Goal: Task Accomplishment & Management: Complete application form

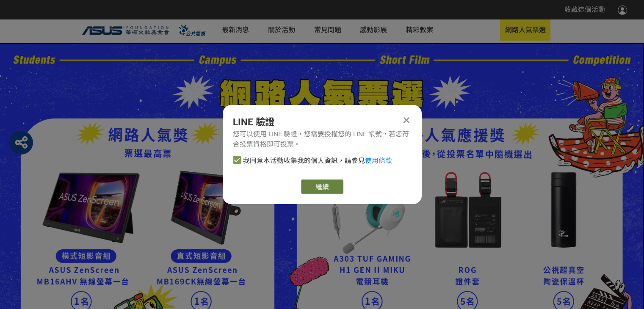
click at [319, 190] on link "繼續" at bounding box center [322, 187] width 42 height 14
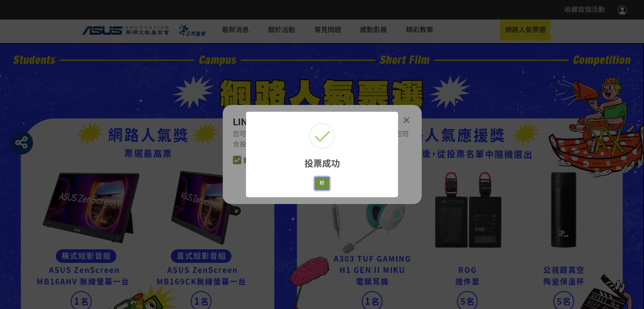
click at [319, 183] on button "好" at bounding box center [322, 183] width 15 height 13
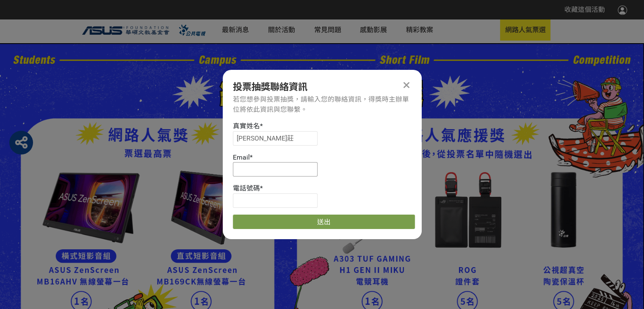
click at [266, 173] on input at bounding box center [275, 169] width 85 height 14
type input "[EMAIL_ADDRESS][DOMAIN_NAME]"
type input "[PERSON_NAME]"
click at [283, 200] on input "0981758027" at bounding box center [275, 201] width 85 height 14
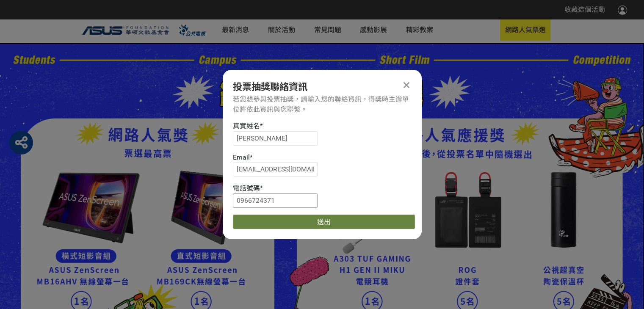
type input "0966724371"
click at [294, 218] on button "送出" at bounding box center [324, 222] width 182 height 14
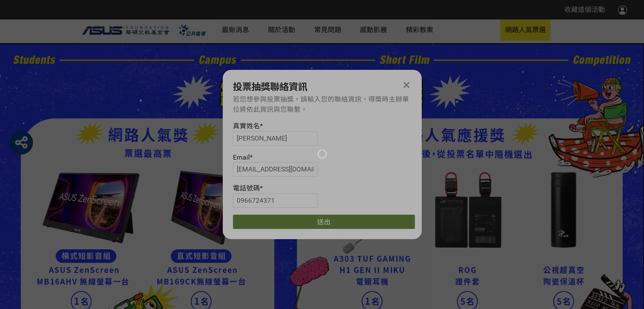
click at [294, 217] on div at bounding box center [322, 154] width 644 height 309
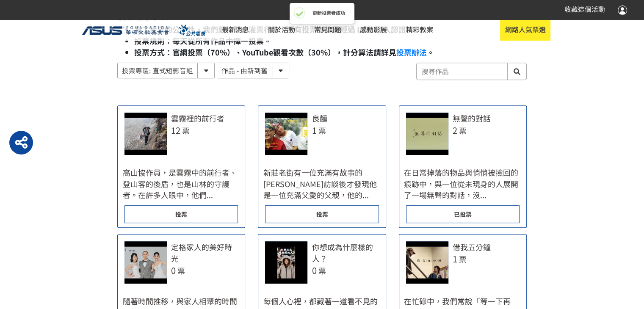
scroll to position [461, 0]
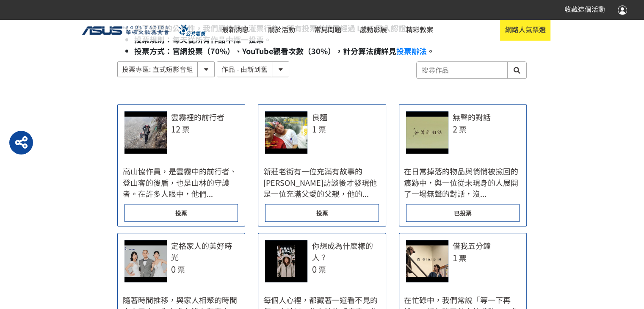
click at [330, 211] on div "投票" at bounding box center [322, 213] width 114 height 18
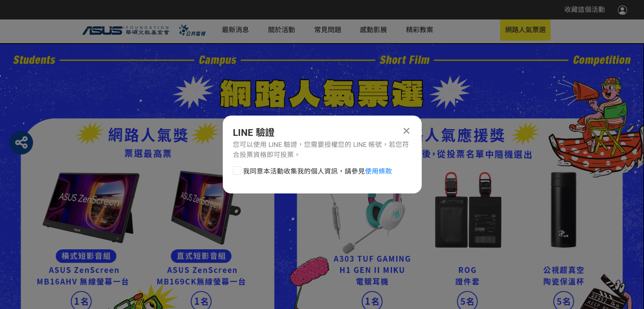
scroll to position [0, 0]
click at [236, 173] on div at bounding box center [237, 171] width 8 height 8
checkbox input "true"
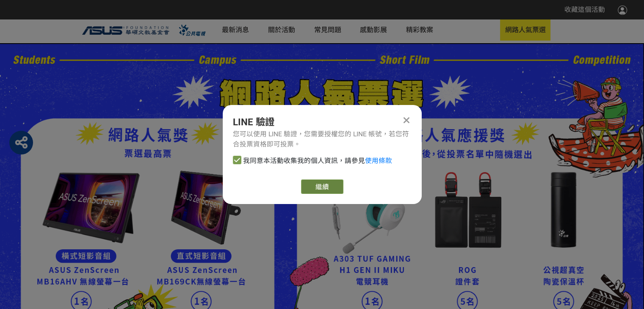
click at [331, 186] on button "繼續" at bounding box center [322, 187] width 42 height 14
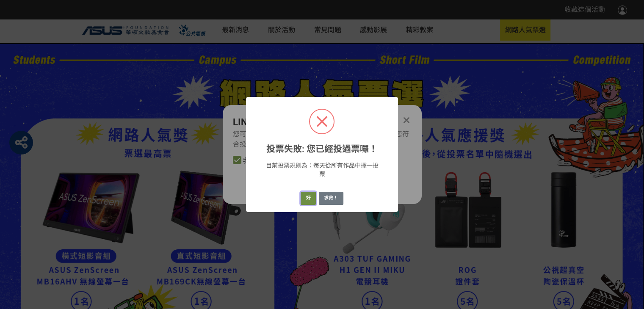
click at [308, 200] on button "好" at bounding box center [308, 198] width 15 height 13
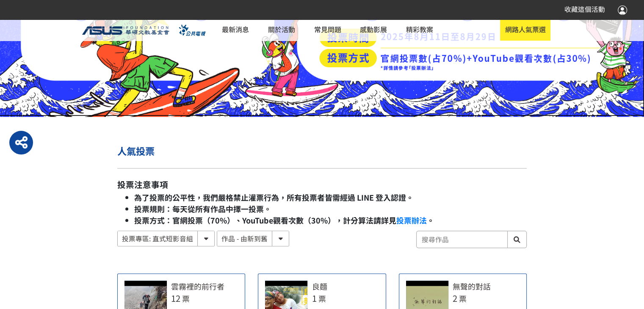
scroll to position [304, 0]
